Goal: Information Seeking & Learning: Learn about a topic

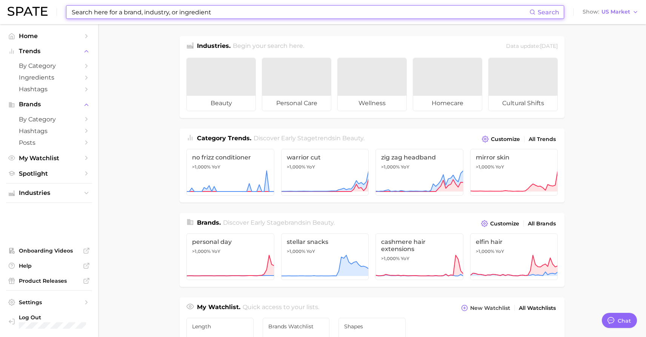
click at [195, 14] on input at bounding box center [300, 12] width 458 height 13
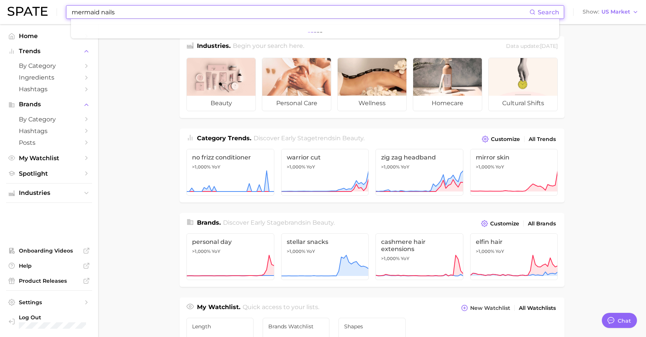
type input "mermaid nails"
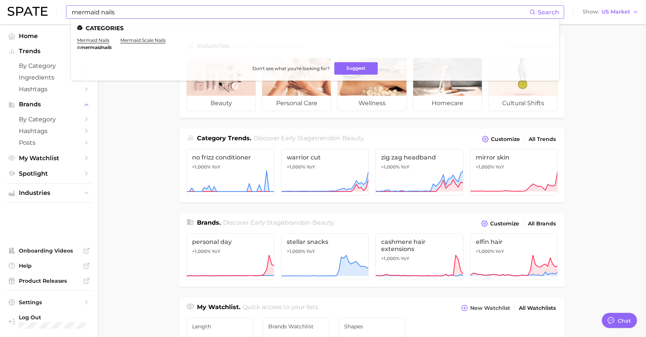
click at [97, 45] on em "mermaidnails" at bounding box center [95, 48] width 31 height 6
click at [95, 41] on link "mermaid nails" at bounding box center [93, 40] width 32 height 6
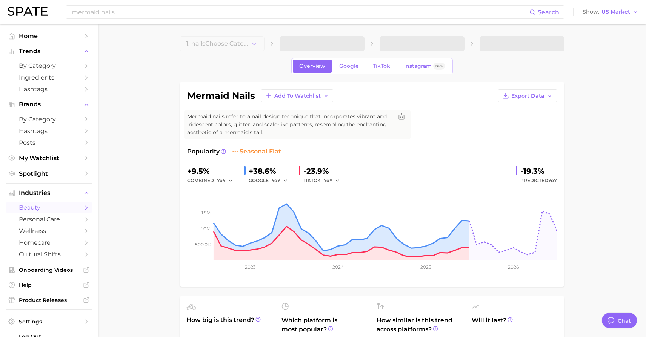
type textarea "x"
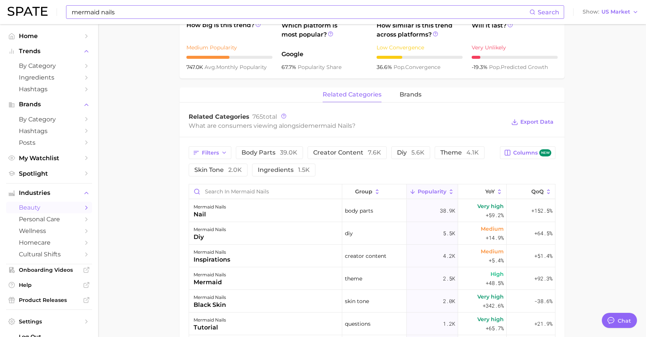
click at [117, 6] on input "mermaid nails" at bounding box center [300, 12] width 458 height 13
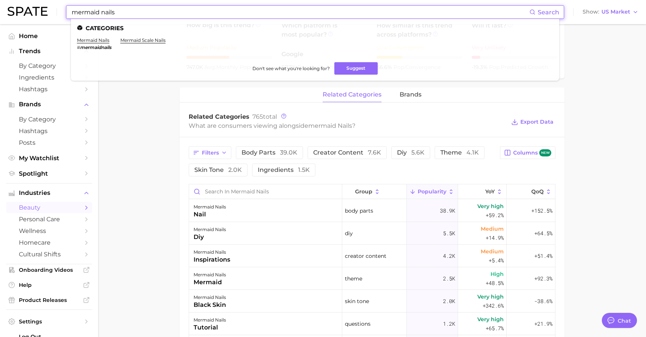
drag, startPoint x: 123, startPoint y: 14, endPoint x: -3, endPoint y: -22, distance: 131.2
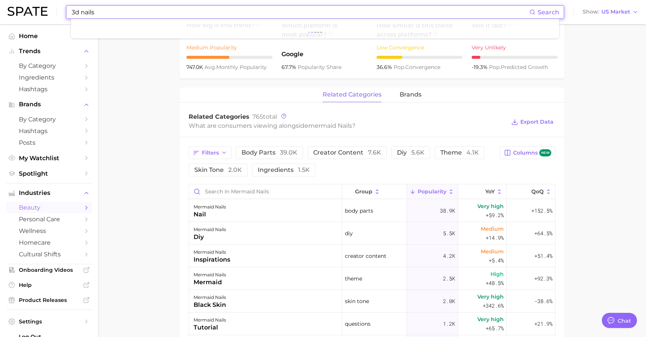
type input "3d nails"
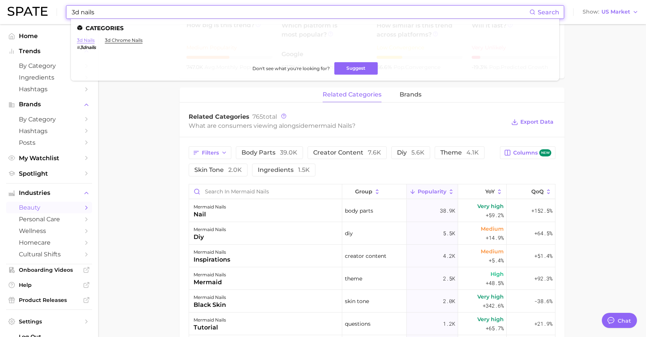
click at [85, 41] on link "3d nails" at bounding box center [86, 40] width 18 height 6
